Goal: Find specific page/section: Find specific page/section

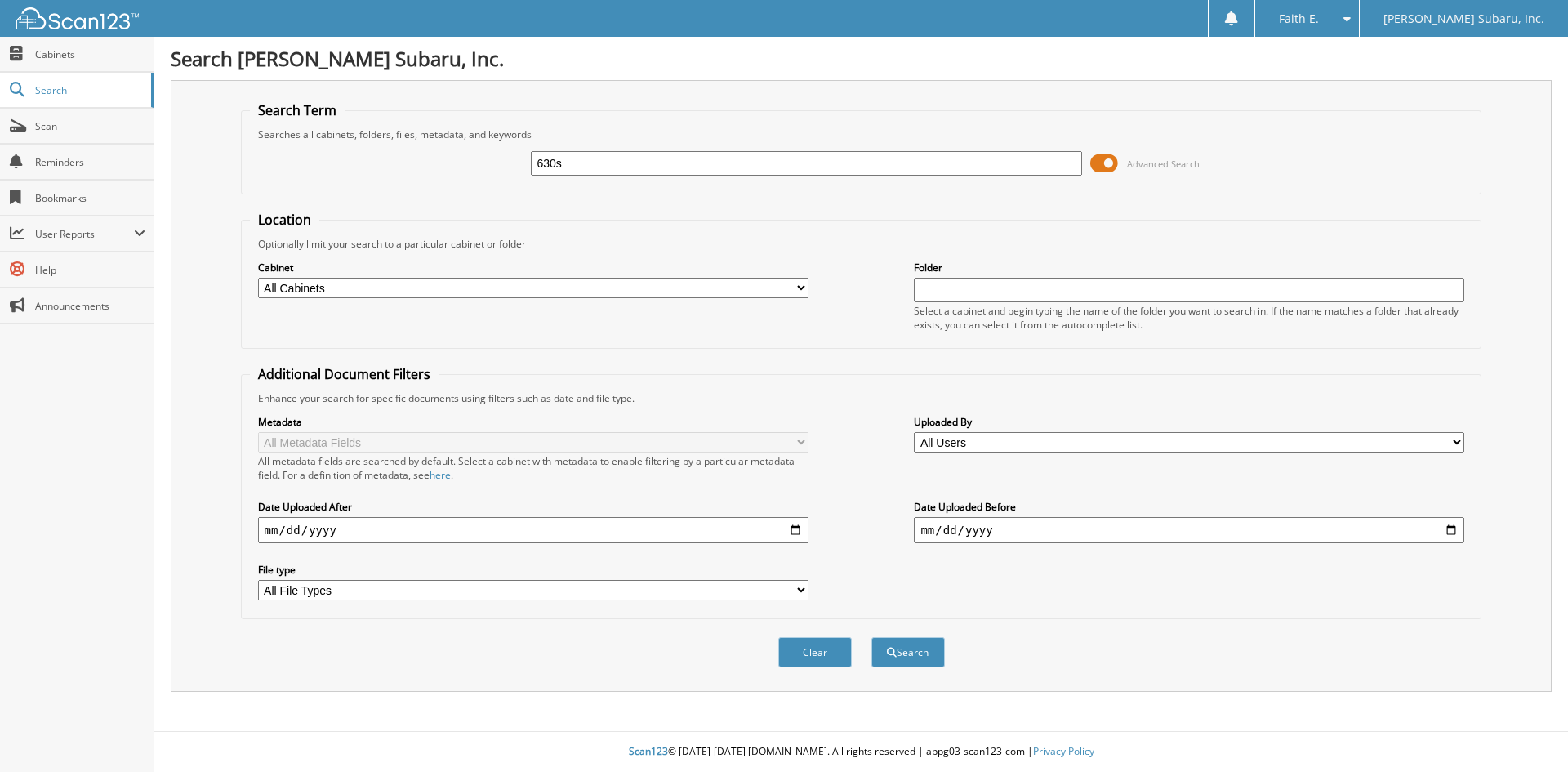
type input "630s"
click at [871, 637] on button "Search" at bounding box center [908, 652] width 73 height 30
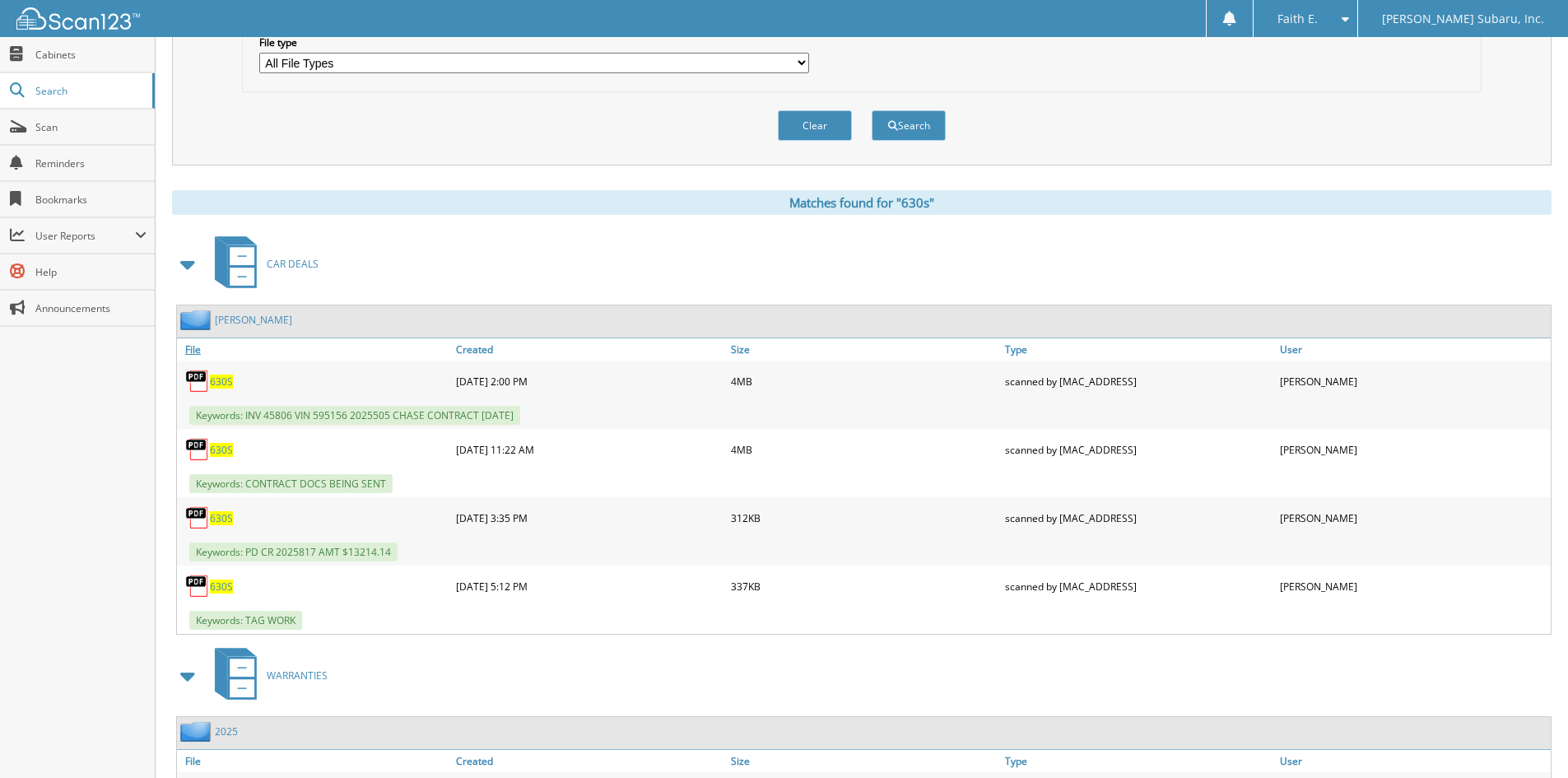
scroll to position [659, 0]
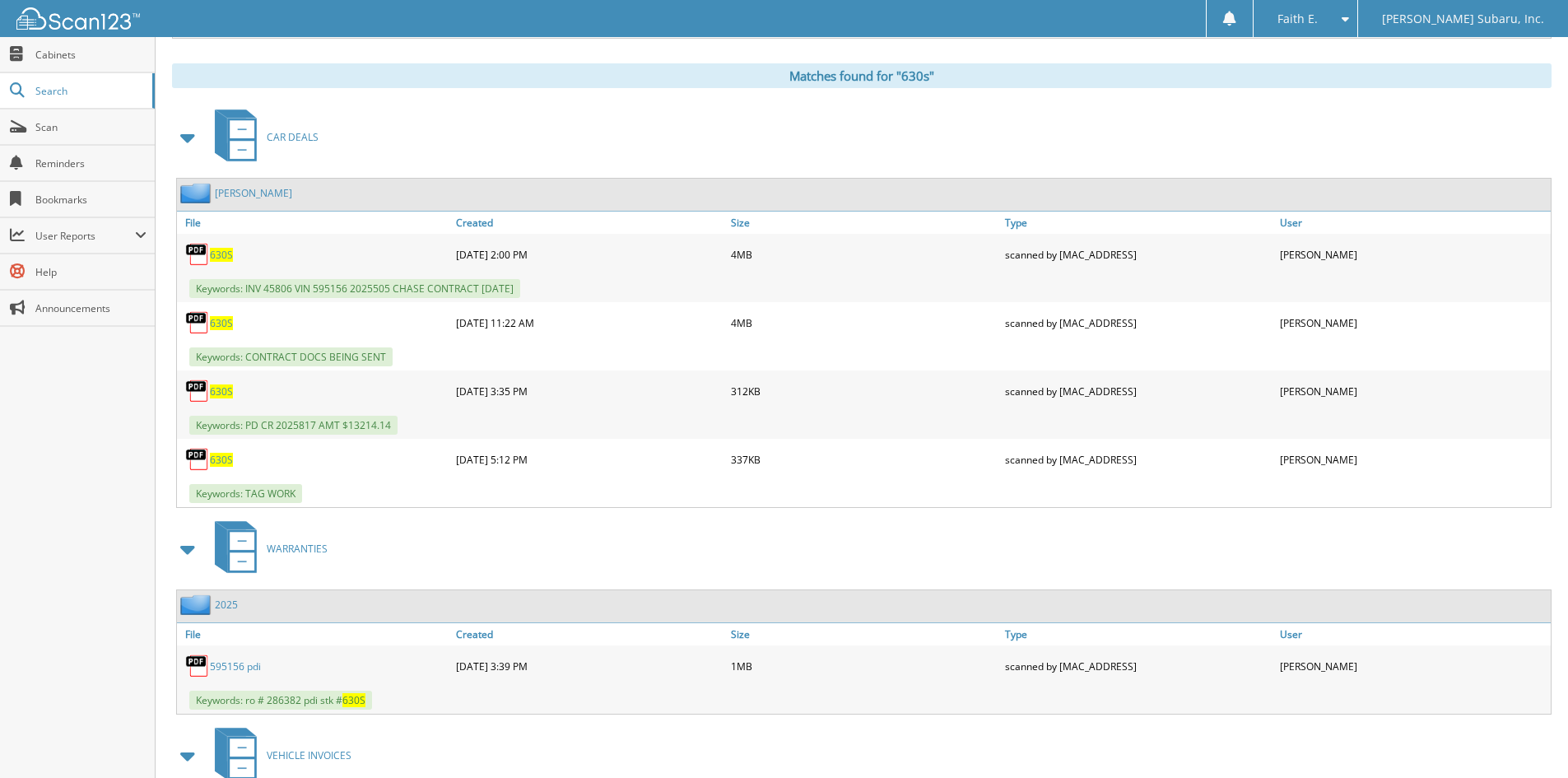
click at [225, 258] on span "630S" at bounding box center [221, 254] width 23 height 14
